Goal: Task Accomplishment & Management: Manage account settings

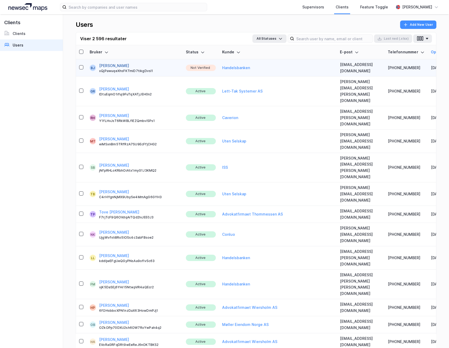
click at [112, 63] on button "[PERSON_NAME]" at bounding box center [114, 66] width 30 height 6
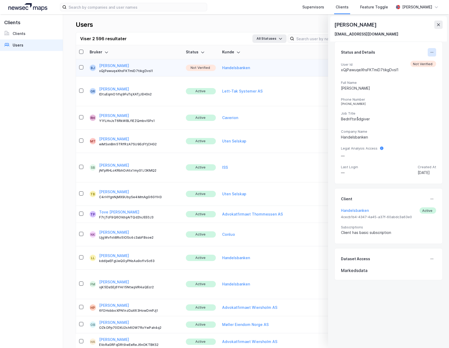
click at [430, 52] on icon at bounding box center [432, 52] width 4 height 4
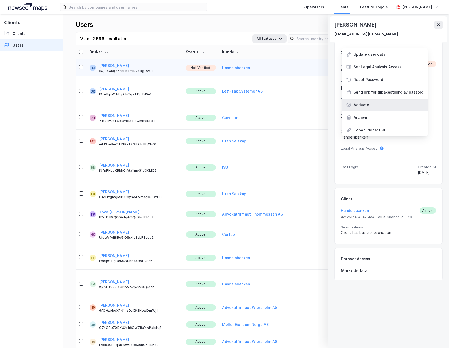
click at [366, 106] on div "Activate" at bounding box center [362, 105] width 16 height 6
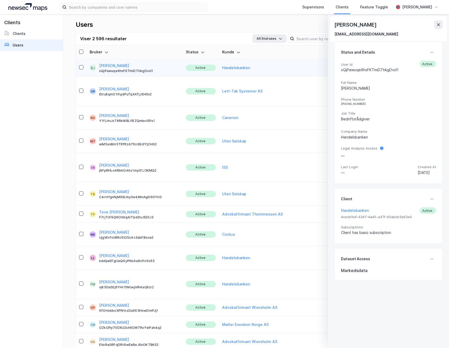
click at [33, 8] on img at bounding box center [27, 7] width 39 height 8
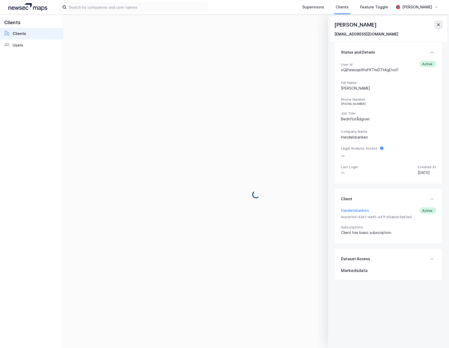
click at [437, 23] on icon at bounding box center [438, 24] width 3 height 3
